Goal: Check status: Check status

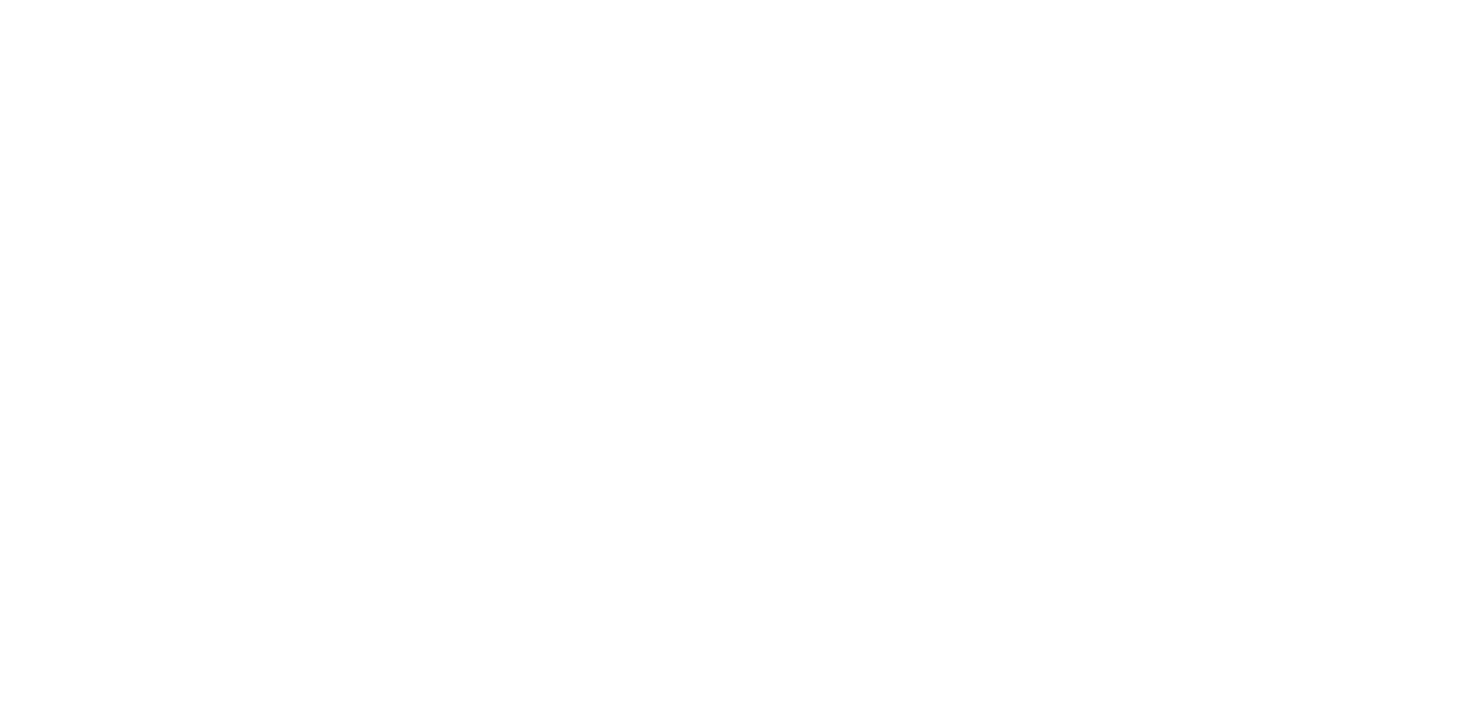
select select
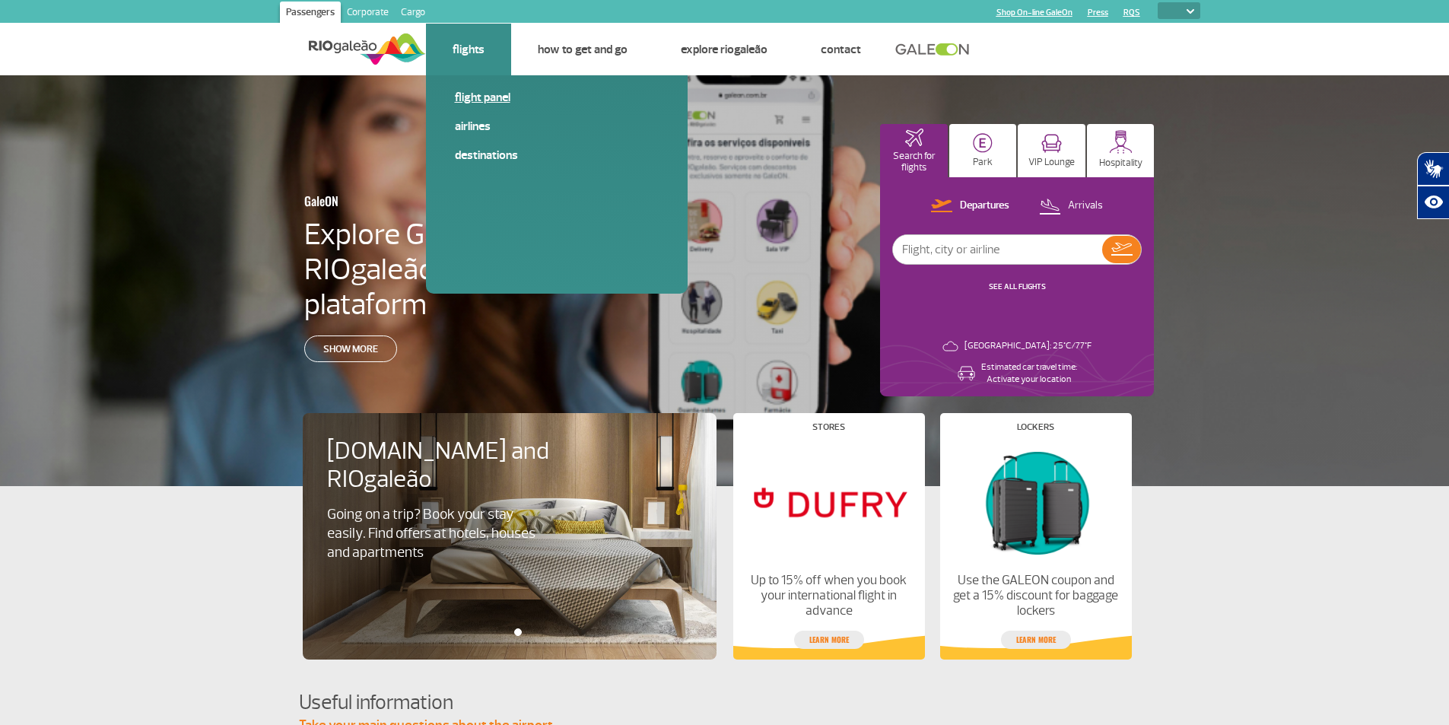
click at [469, 103] on link "Flight panel" at bounding box center [557, 97] width 204 height 17
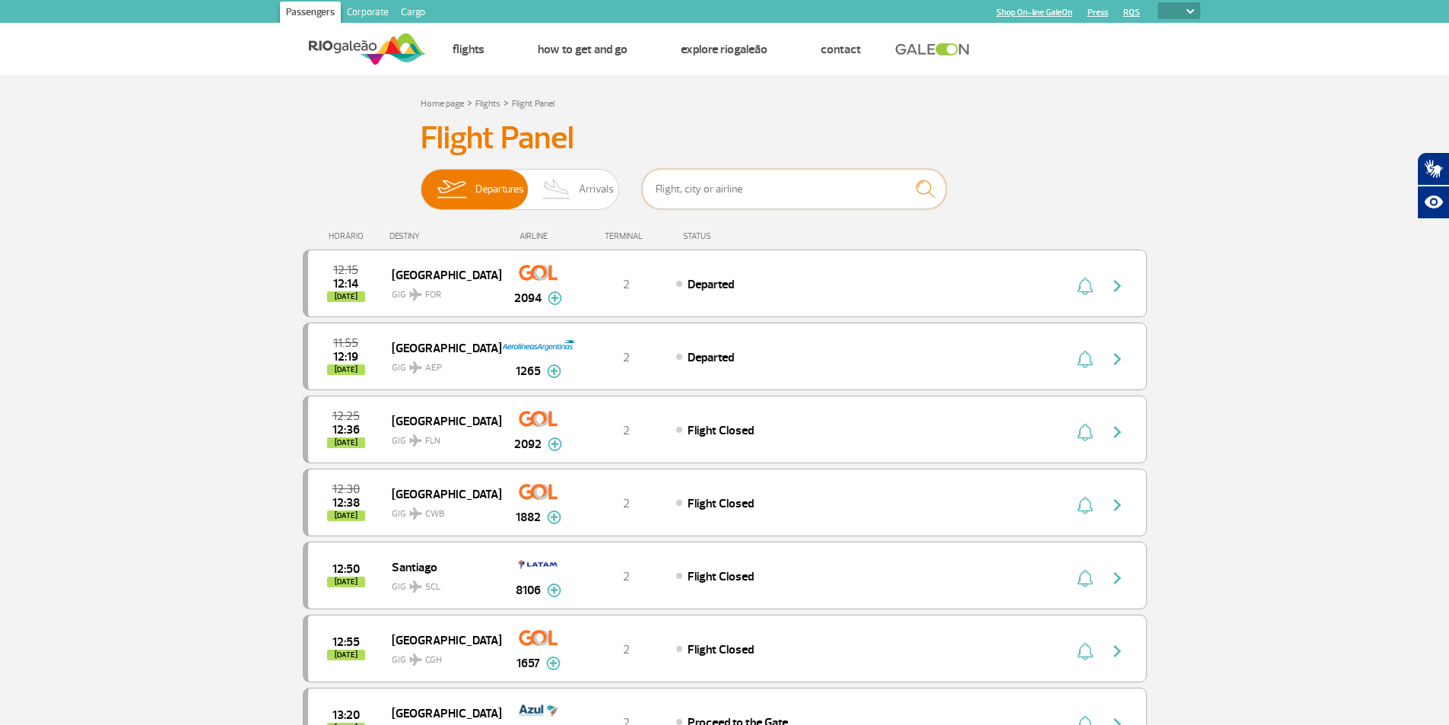
click at [738, 194] on input "text" at bounding box center [794, 189] width 304 height 40
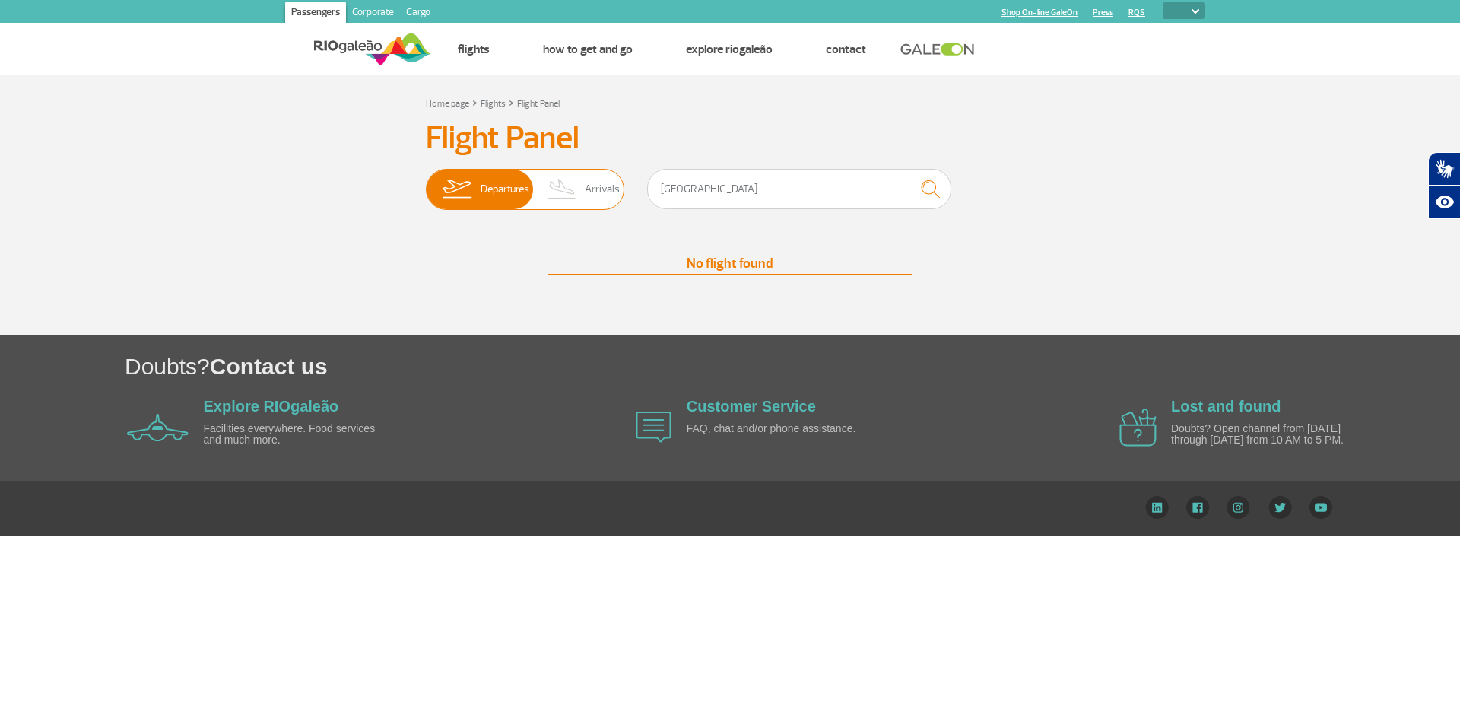
click at [598, 190] on span "Arrivals" at bounding box center [602, 190] width 35 height 40
click at [426, 182] on input "Departures Arrivals" at bounding box center [426, 182] width 0 height 0
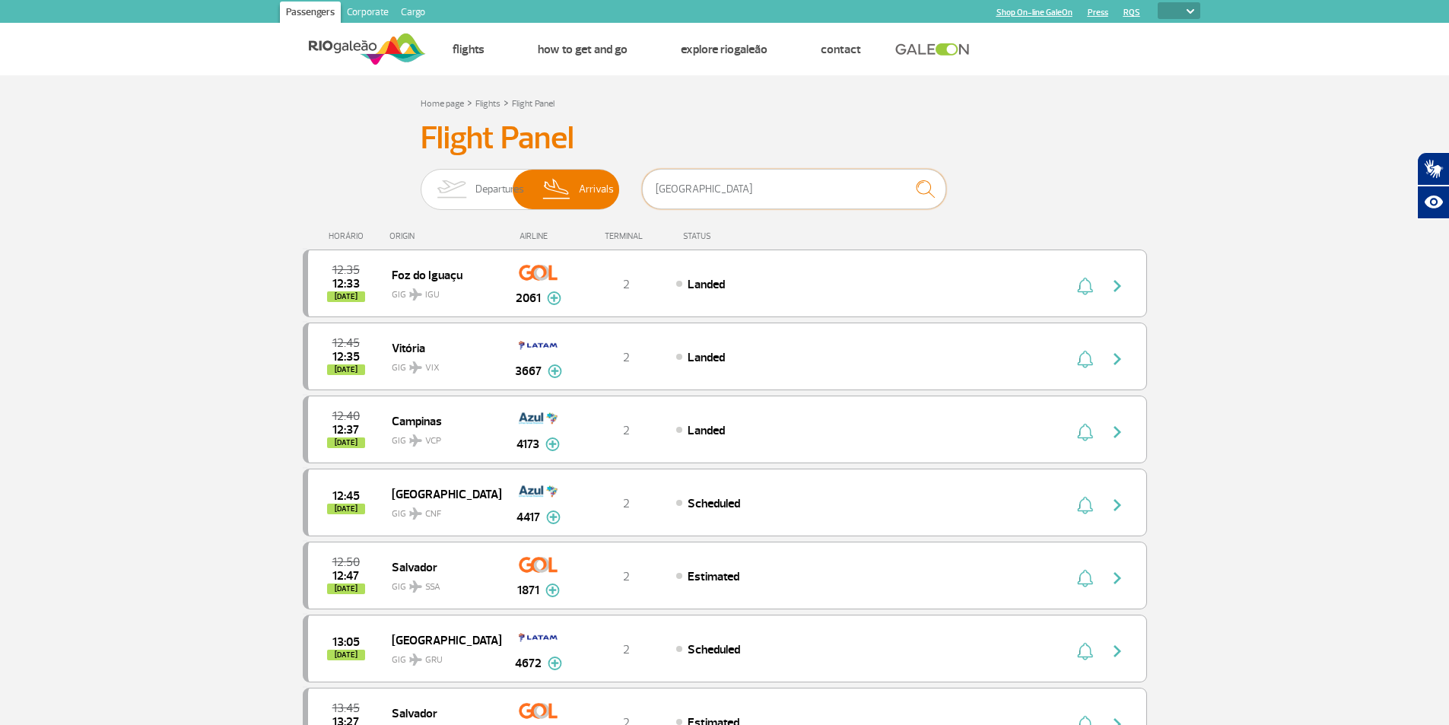
click at [719, 201] on input "[GEOGRAPHIC_DATA]" at bounding box center [794, 189] width 304 height 40
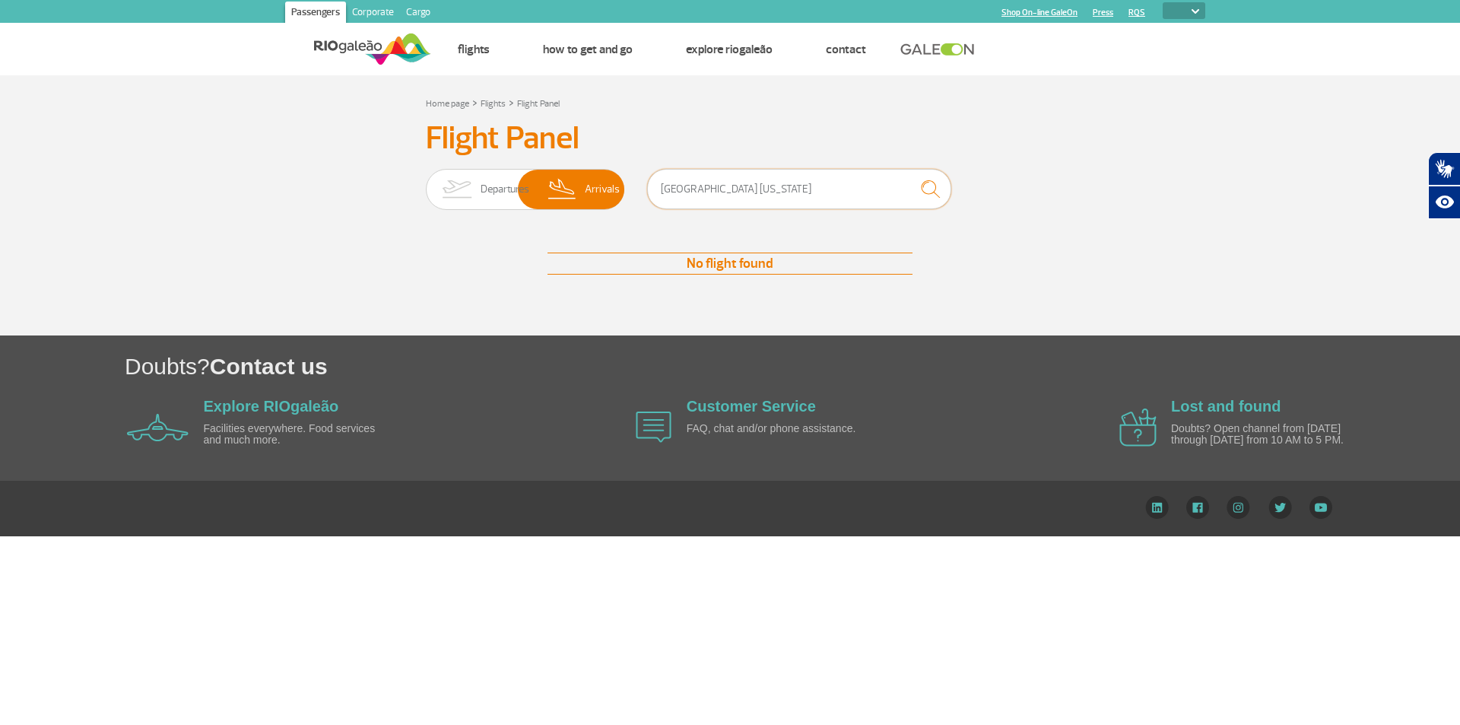
type input "[GEOGRAPHIC_DATA] [US_STATE]"
